Goal: Navigation & Orientation: Find specific page/section

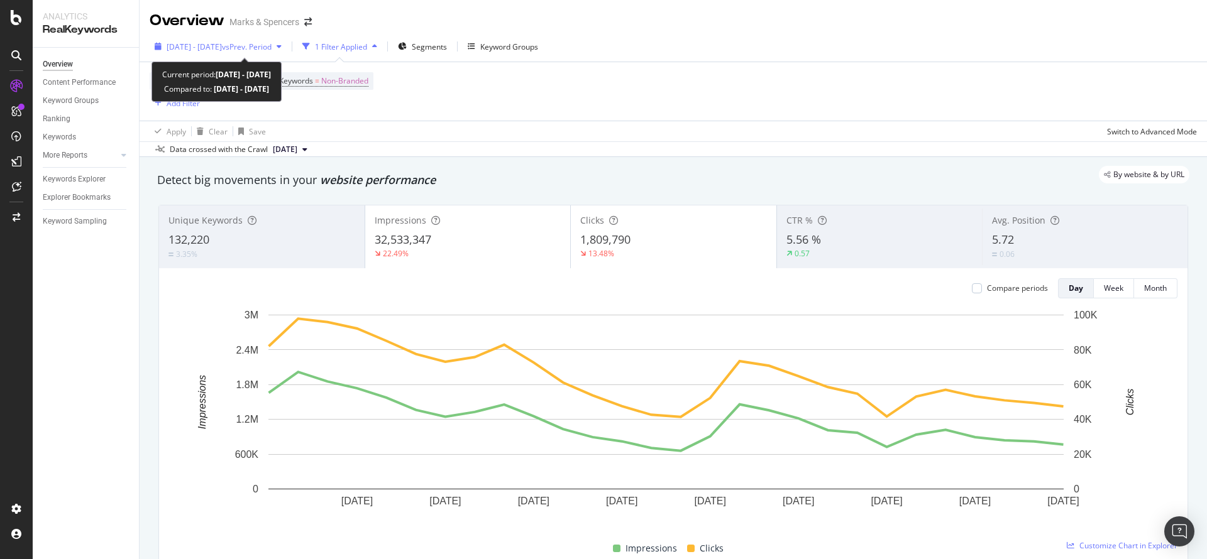
click at [272, 41] on span "vs Prev. Period" at bounding box center [247, 46] width 50 height 11
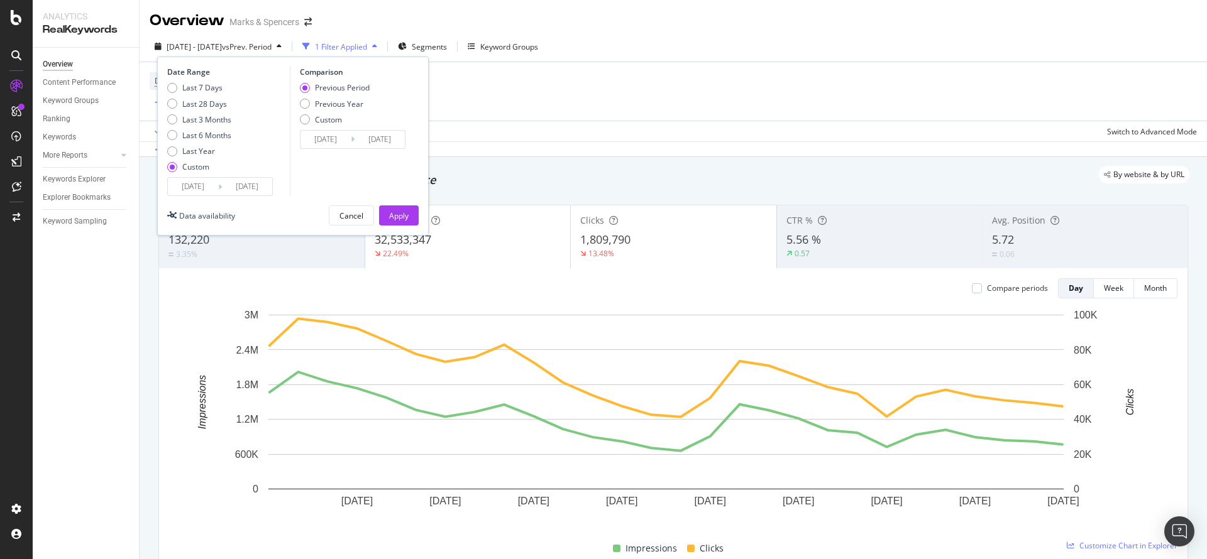
click at [81, 367] on div "Overview Content Performance Keyword Groups Ranking Keywords More Reports Count…" at bounding box center [86, 304] width 106 height 512
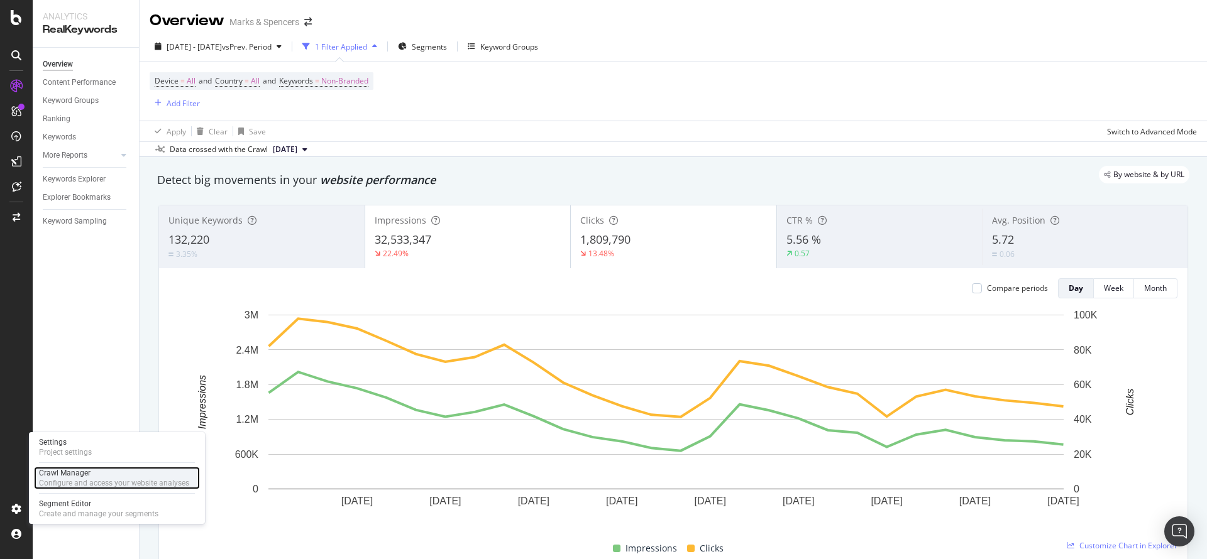
click at [81, 477] on div "Crawl Manager" at bounding box center [114, 473] width 150 height 10
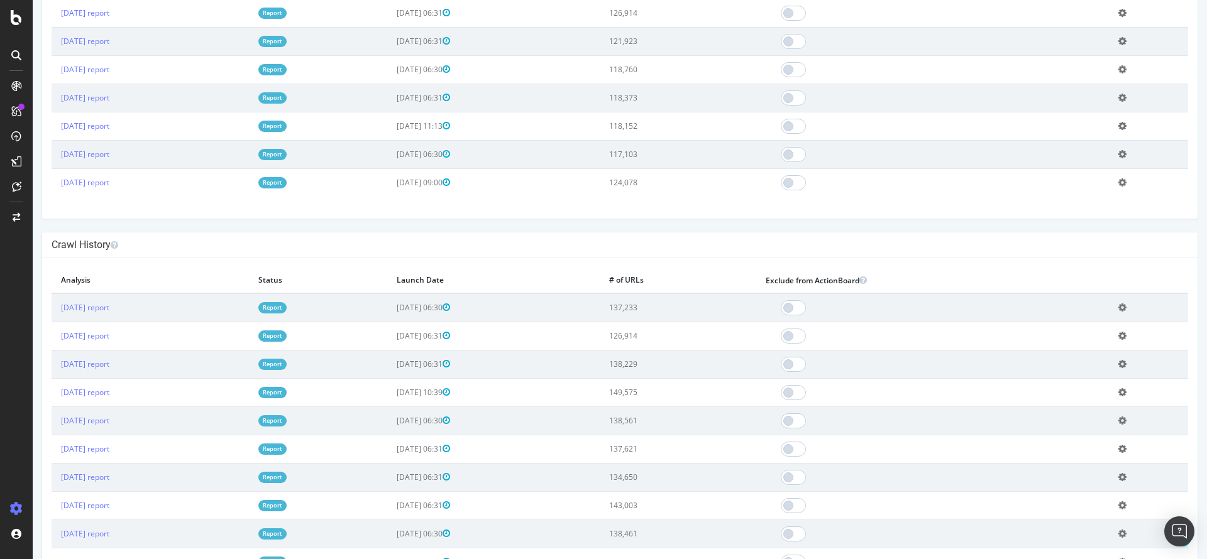
scroll to position [660, 0]
